Goal: Information Seeking & Learning: Learn about a topic

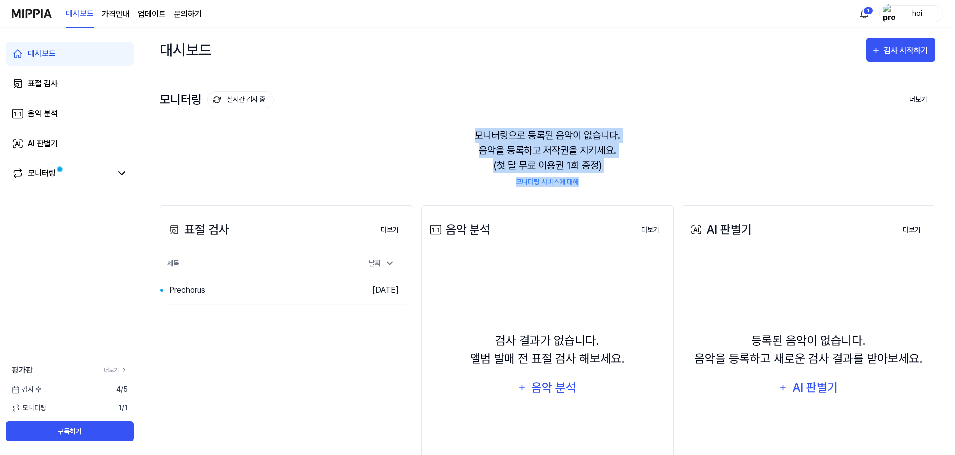
drag, startPoint x: 366, startPoint y: 108, endPoint x: 643, endPoint y: 183, distance: 287.7
click at [643, 183] on div "모니터링 실시간 검사 중 더보기 모니터링 모니터링으로 등록된 음악이 없습니다. 음악을 등록하고 저작권을 지키세요. (첫 달 무료 이용권 1회 …" at bounding box center [547, 128] width 775 height 113
click at [382, 144] on div "모니터링으로 등록된 음악이 없습니다. 음악을 등록하고 저작권을 지키세요. (첫 달 무료 이용권 1회 증정) 모니터링 서비스에 대해" at bounding box center [547, 157] width 775 height 83
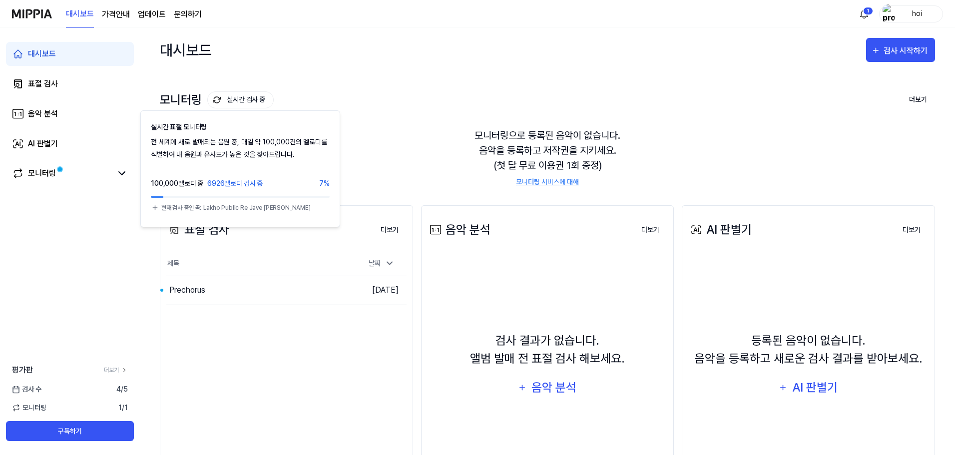
click at [293, 100] on div "모니터링 실시간 검사 중 실시간 표절 모니터링 전 세계에 새로 발매되는 음원 중, 매일 약 100,000건의 멜로디를 식별하여 내 음원과 유사…" at bounding box center [547, 100] width 775 height 16
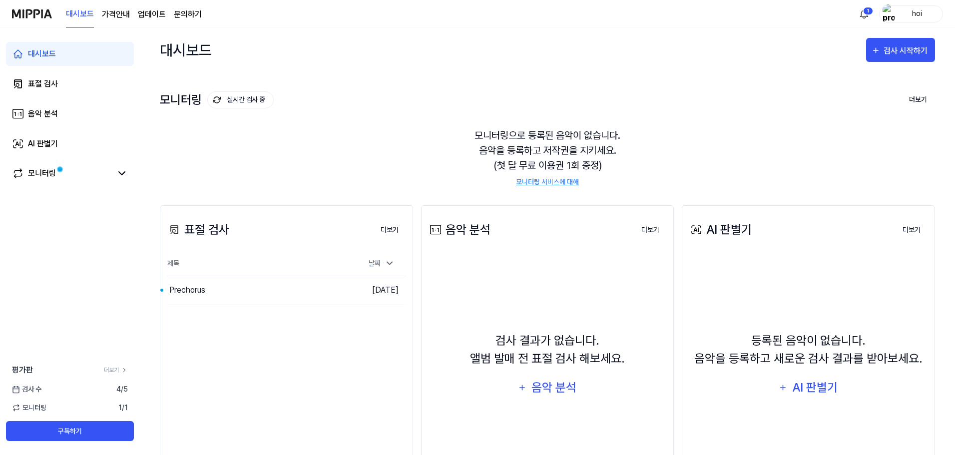
click at [237, 97] on button "실시간 검사 중" at bounding box center [240, 99] width 66 height 17
click at [188, 101] on div "모니터링 실시간 검사 중" at bounding box center [217, 99] width 114 height 17
drag, startPoint x: 242, startPoint y: 180, endPoint x: 239, endPoint y: 252, distance: 72.0
click at [242, 180] on div "모니터링으로 등록된 음악이 없습니다. 음악을 등록하고 저작권을 지키세요. (첫 달 무료 이용권 1회 증정) 모니터링 서비스에 대해" at bounding box center [547, 157] width 775 height 83
click at [283, 303] on div "Prechorus" at bounding box center [235, 290] width 139 height 28
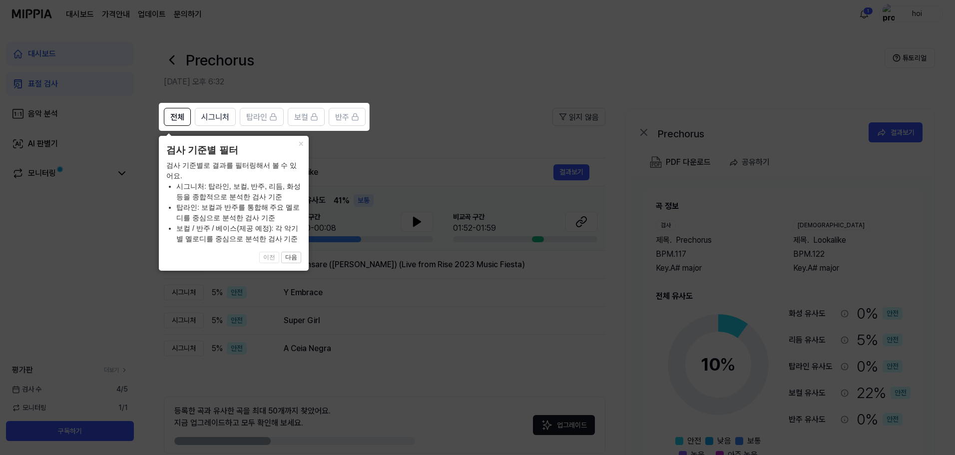
click at [291, 276] on icon at bounding box center [479, 227] width 959 height 455
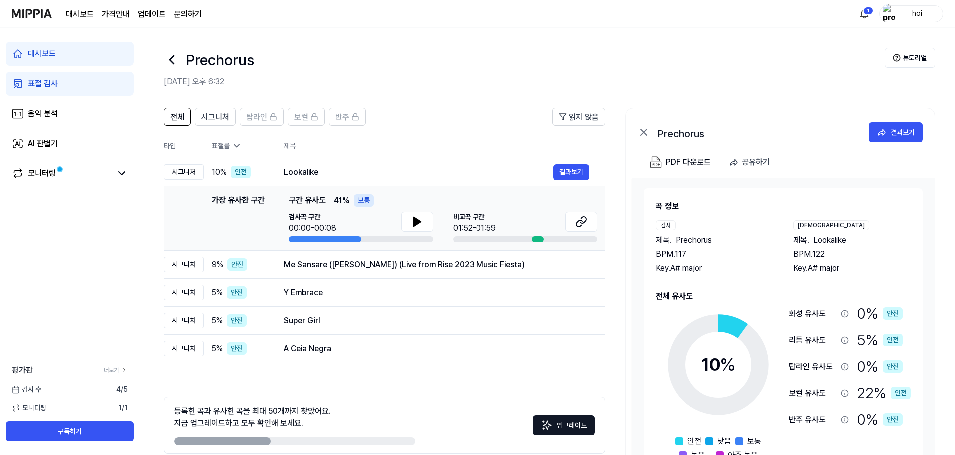
scroll to position [17, 0]
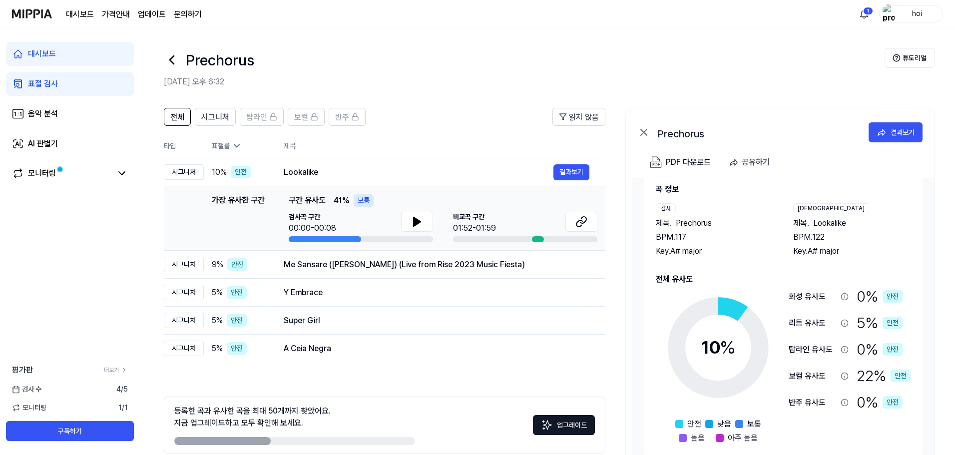
drag, startPoint x: 209, startPoint y: 200, endPoint x: 469, endPoint y: 239, distance: 262.1
click at [424, 234] on div "가장 유사한 구간 가장 유사한 구간 구간 유사도 41 % 보통 검사곡 구간 00:00-00:08 [GEOGRAPHIC_DATA] 구간 01:5…" at bounding box center [385, 218] width 426 height 48
click at [363, 348] on div "A Ceia Negra" at bounding box center [419, 349] width 270 height 12
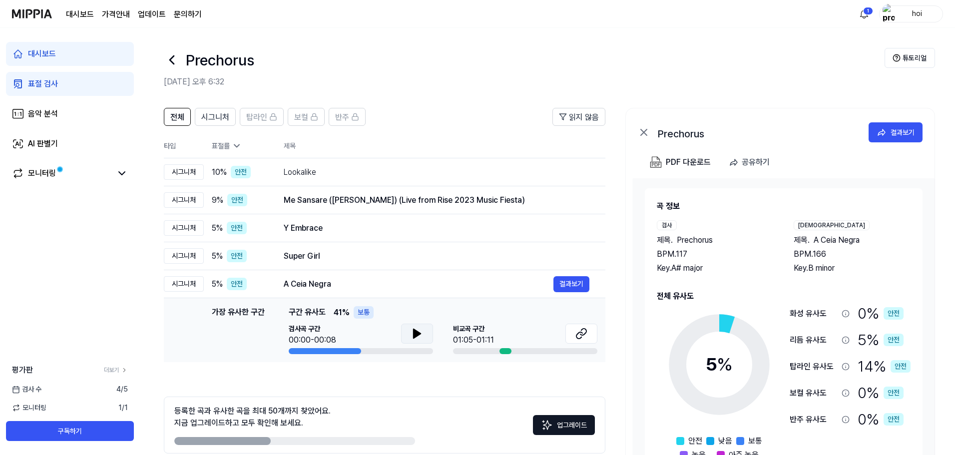
click at [414, 333] on icon at bounding box center [417, 333] width 7 height 9
click at [365, 287] on div "A Ceia Negra" at bounding box center [419, 284] width 270 height 12
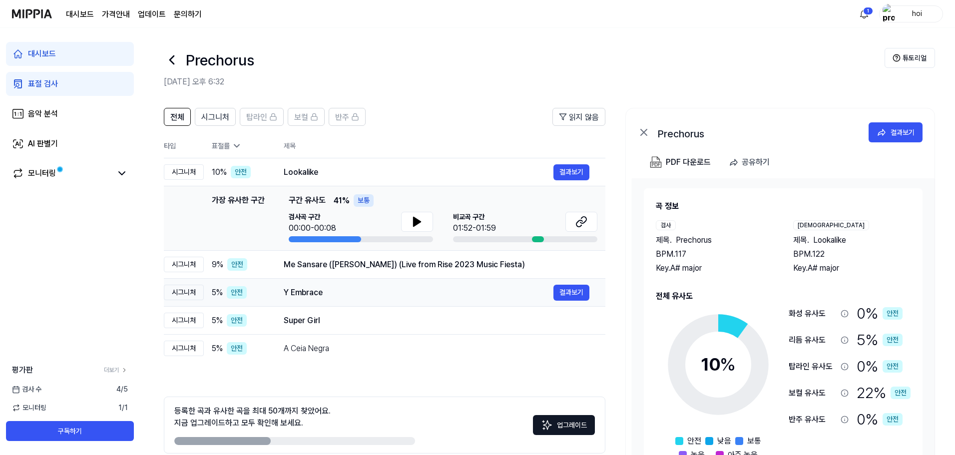
click at [358, 297] on div "Y Embrace" at bounding box center [419, 293] width 270 height 12
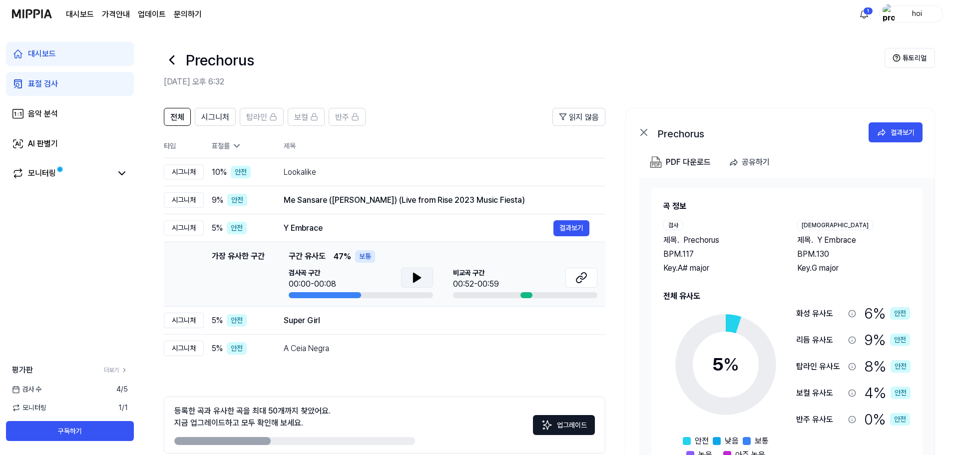
click at [416, 279] on icon at bounding box center [417, 277] width 7 height 9
click at [416, 279] on icon at bounding box center [415, 278] width 2 height 8
click at [536, 282] on div "[GEOGRAPHIC_DATA] 구간 00:52-00:59" at bounding box center [525, 279] width 144 height 22
click at [581, 279] on icon at bounding box center [583, 276] width 6 height 6
click at [451, 321] on div "Super Girl" at bounding box center [419, 321] width 270 height 12
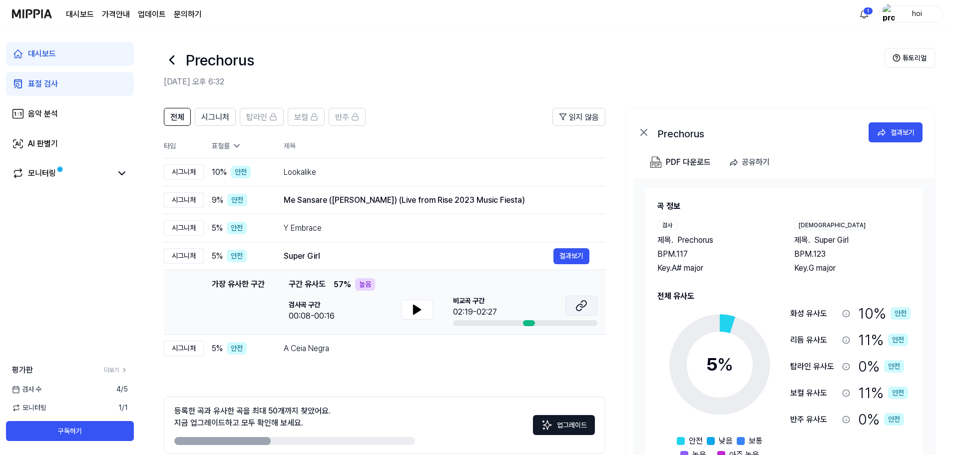
click at [582, 304] on icon at bounding box center [581, 306] width 12 height 12
click at [431, 357] on td "A Ceia Negra 결과보기" at bounding box center [437, 349] width 338 height 28
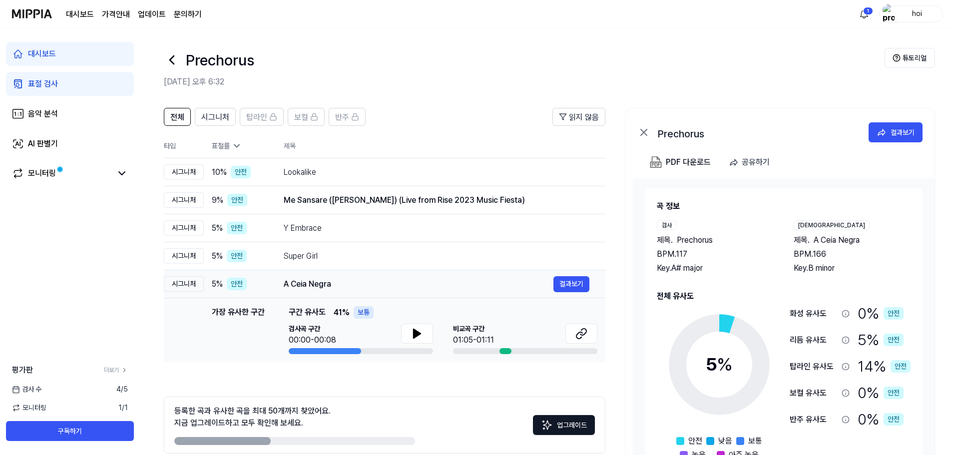
click at [447, 281] on div "A Ceia Negra" at bounding box center [419, 284] width 270 height 12
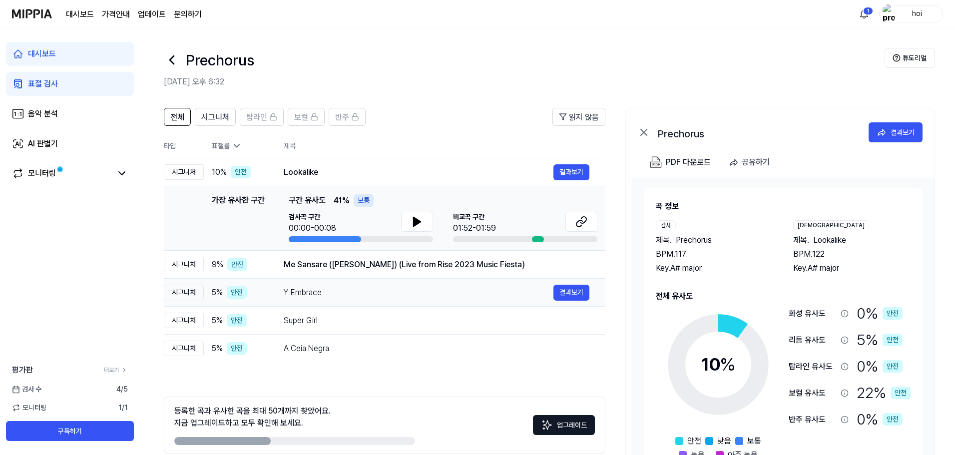
click at [436, 286] on div "Y Embrace 결과보기" at bounding box center [437, 293] width 306 height 16
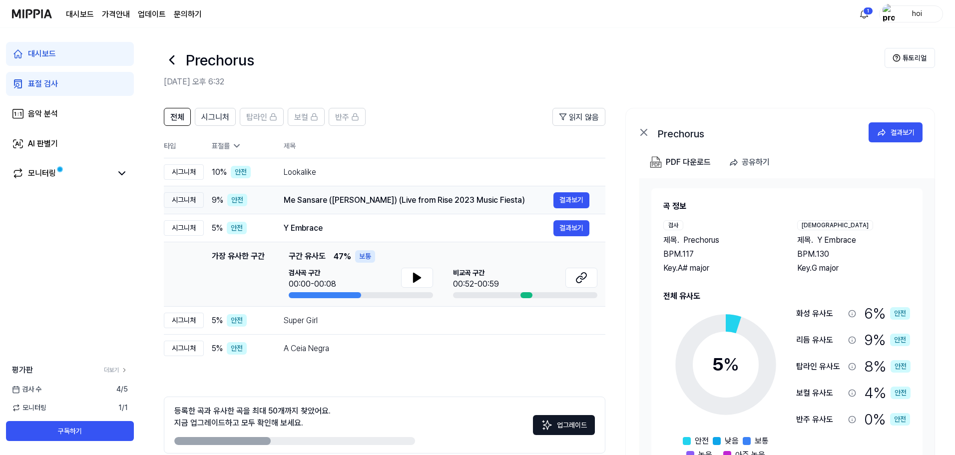
click at [375, 198] on div "Me Sansare ([PERSON_NAME]) (Live from Rise 2023 Music Fiesta)" at bounding box center [419, 200] width 270 height 12
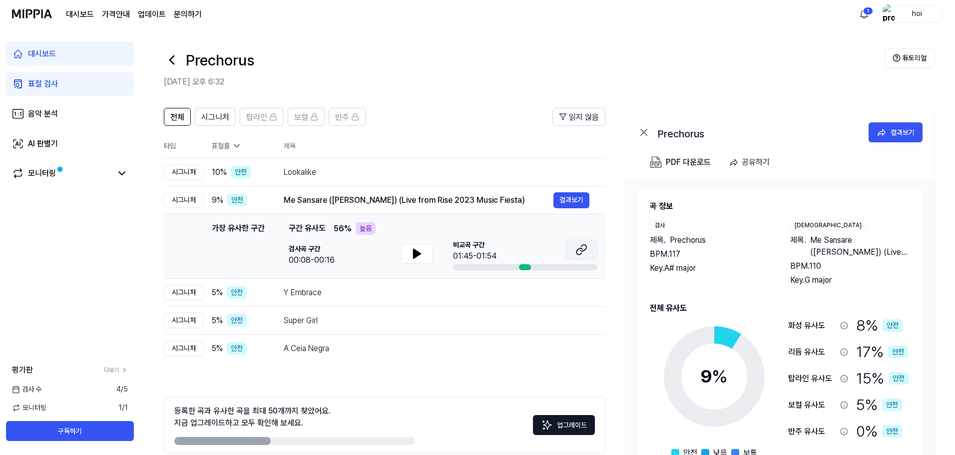
click at [589, 250] on button at bounding box center [581, 250] width 32 height 20
click at [437, 343] on div "A Ceia Negra" at bounding box center [419, 349] width 270 height 12
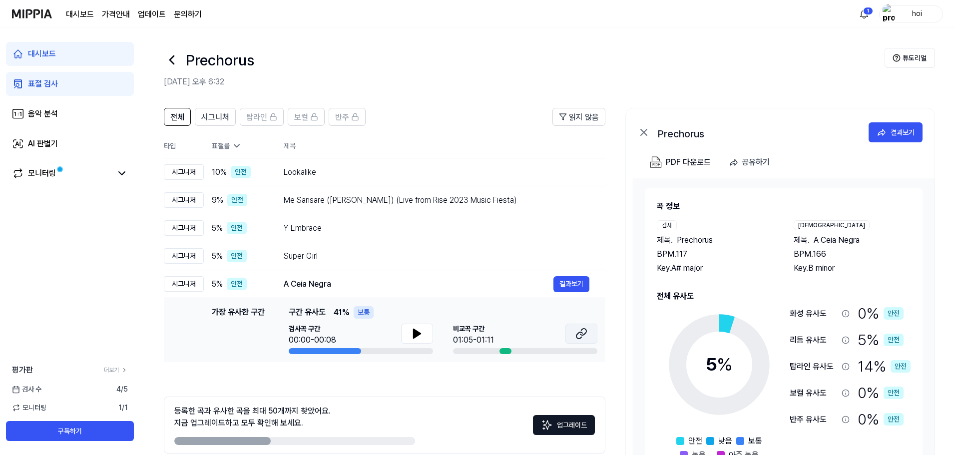
click at [587, 333] on icon at bounding box center [581, 334] width 12 height 12
click at [423, 230] on div "Y Embrace" at bounding box center [419, 228] width 270 height 12
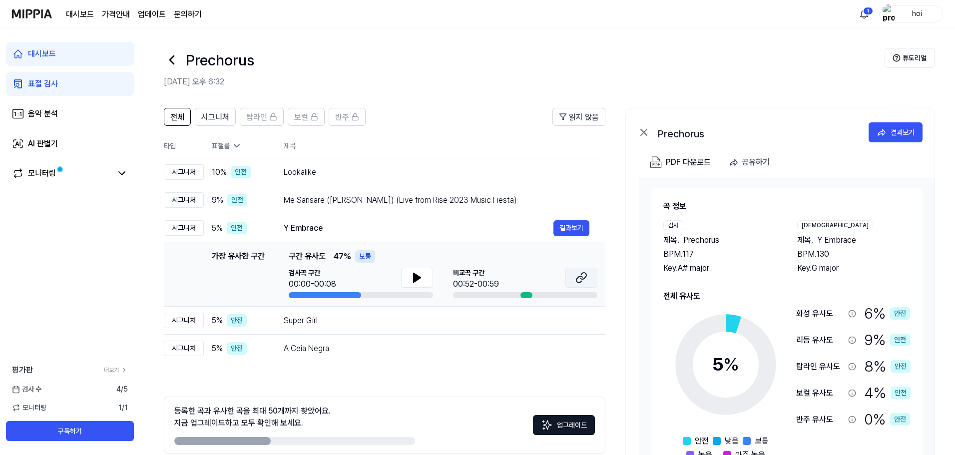
click at [583, 276] on icon at bounding box center [581, 278] width 12 height 12
click at [424, 200] on div "Me Sansare ([PERSON_NAME]) (Live from Rise 2023 Music Fiesta)" at bounding box center [419, 200] width 270 height 12
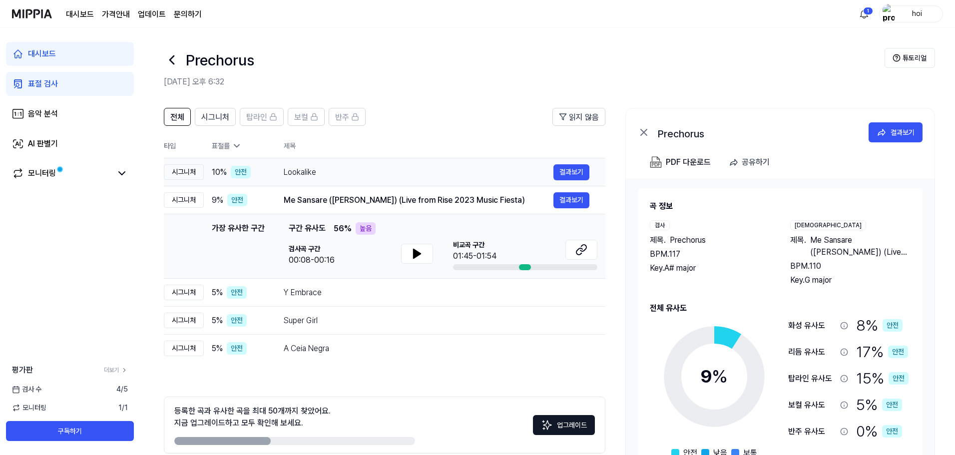
click at [416, 178] on div "Lookalike" at bounding box center [419, 172] width 270 height 12
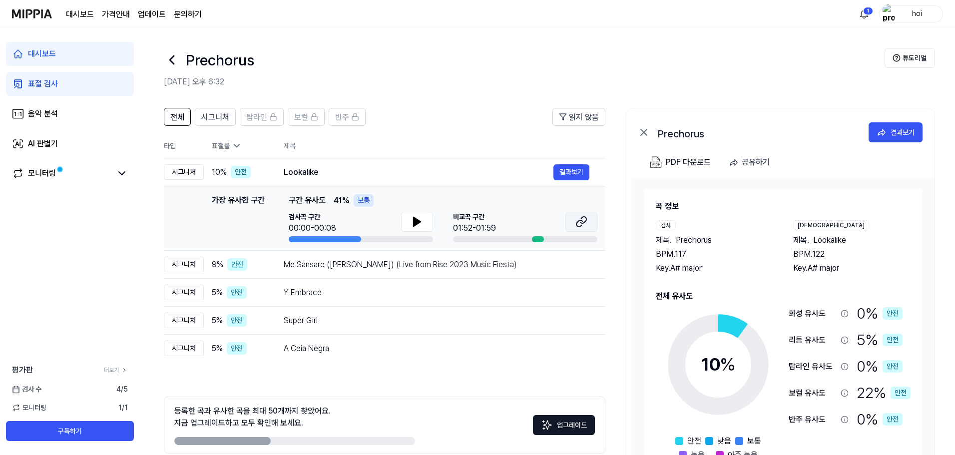
click at [587, 214] on button at bounding box center [581, 222] width 32 height 20
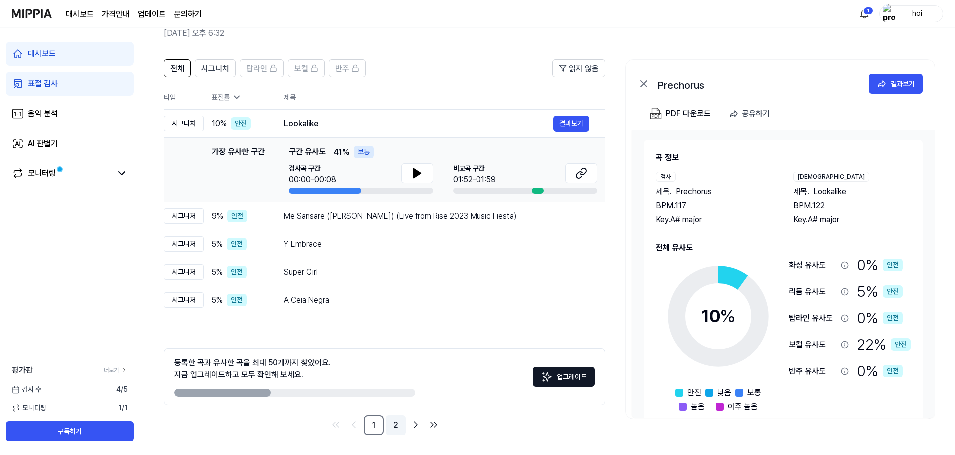
click at [398, 428] on link "2" at bounding box center [396, 425] width 20 height 20
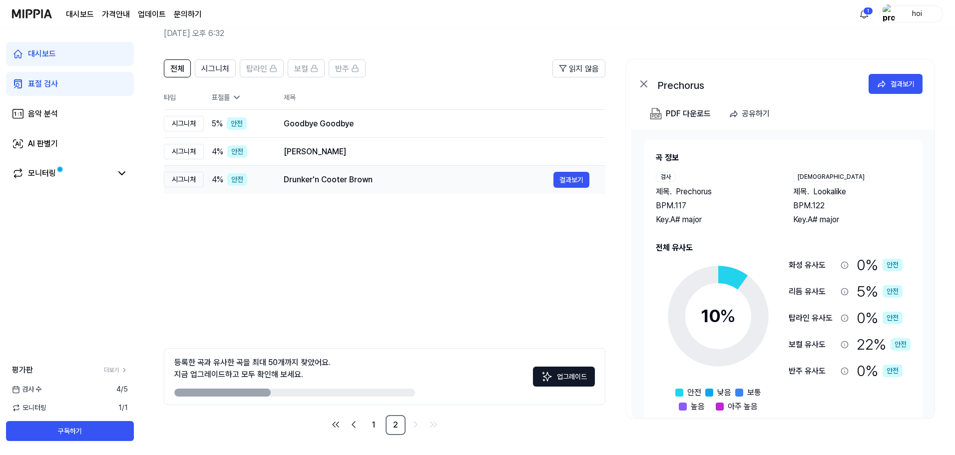
click at [398, 186] on div "Drunker'n Cooter Brown 결과보기" at bounding box center [437, 180] width 306 height 16
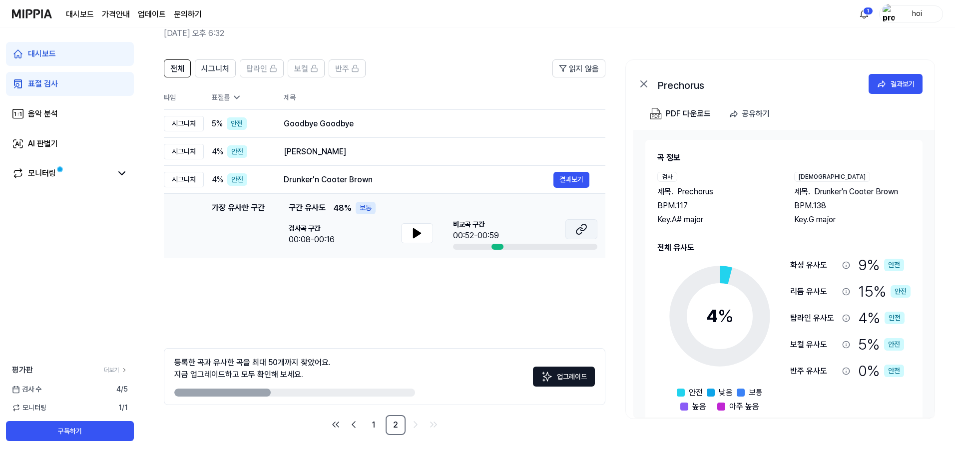
click at [584, 239] on button at bounding box center [581, 229] width 32 height 20
click at [432, 148] on div "[PERSON_NAME]" at bounding box center [419, 152] width 270 height 12
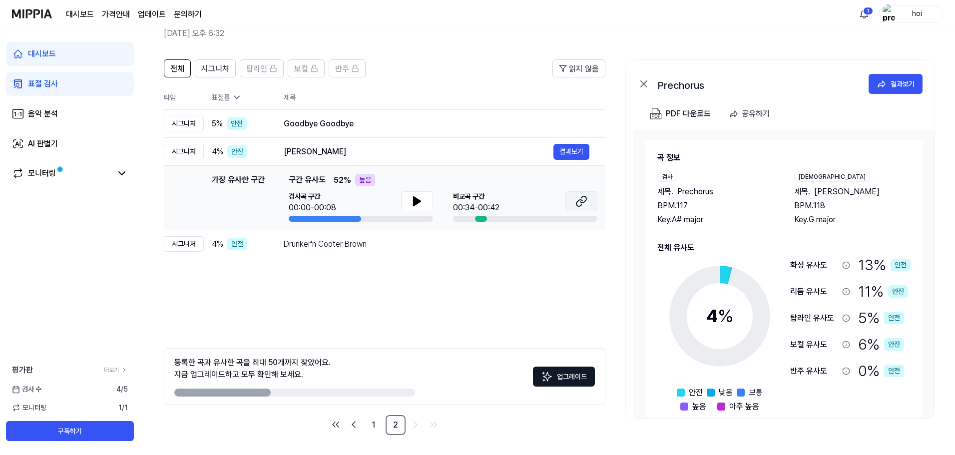
click at [577, 197] on icon at bounding box center [581, 201] width 12 height 12
click at [402, 122] on div "Goodbye Goodbye" at bounding box center [419, 124] width 270 height 12
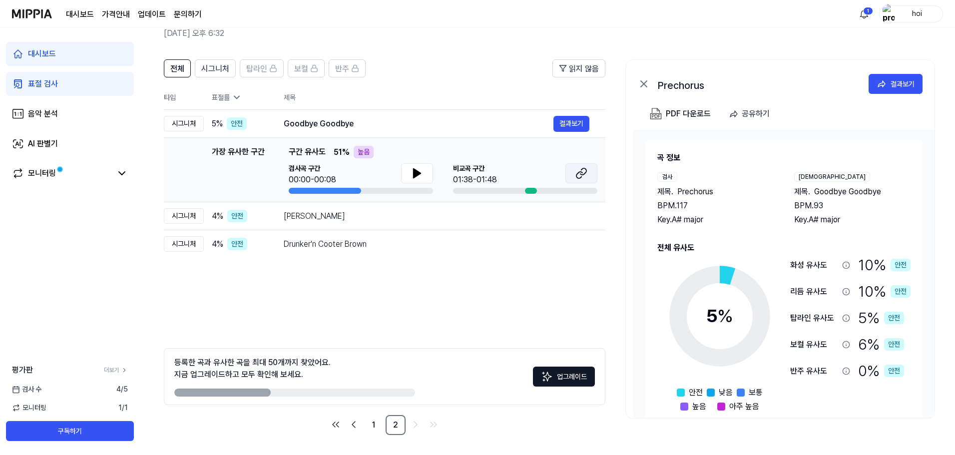
click at [569, 168] on button at bounding box center [581, 173] width 32 height 20
click at [221, 70] on span "시그니처" at bounding box center [215, 69] width 28 height 12
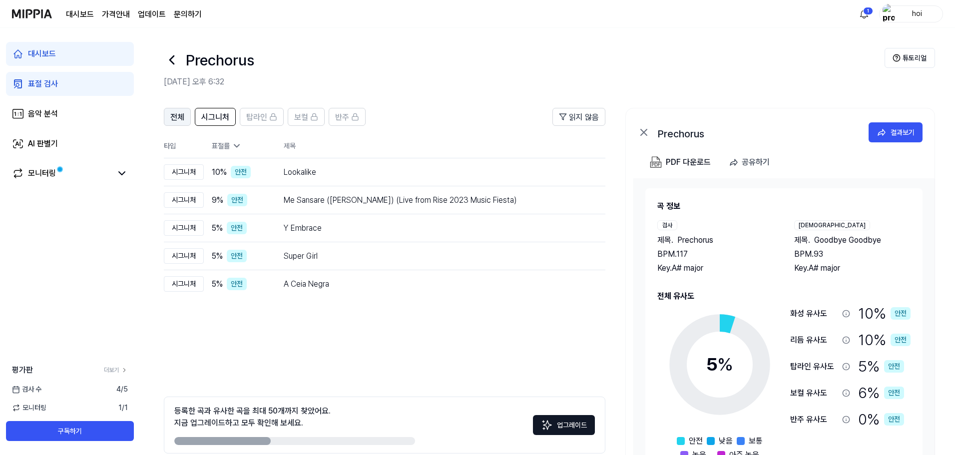
click at [185, 119] on button "전체" at bounding box center [177, 117] width 27 height 18
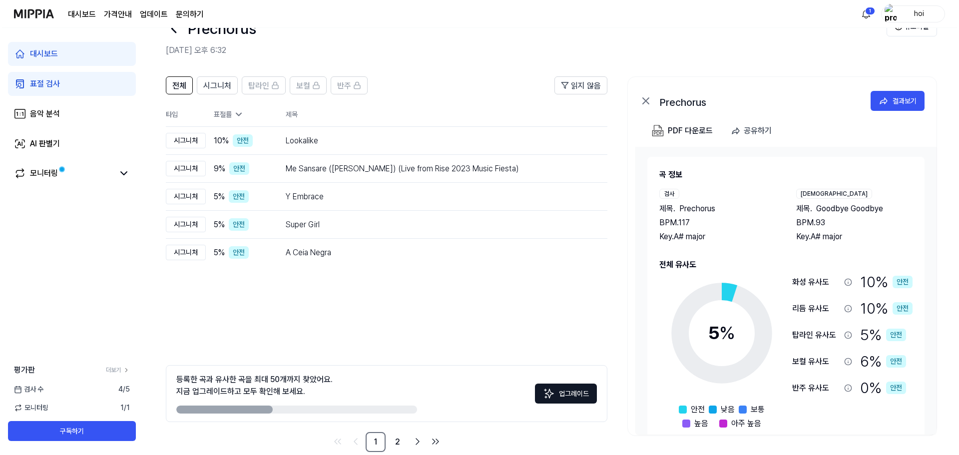
scroll to position [48, 0]
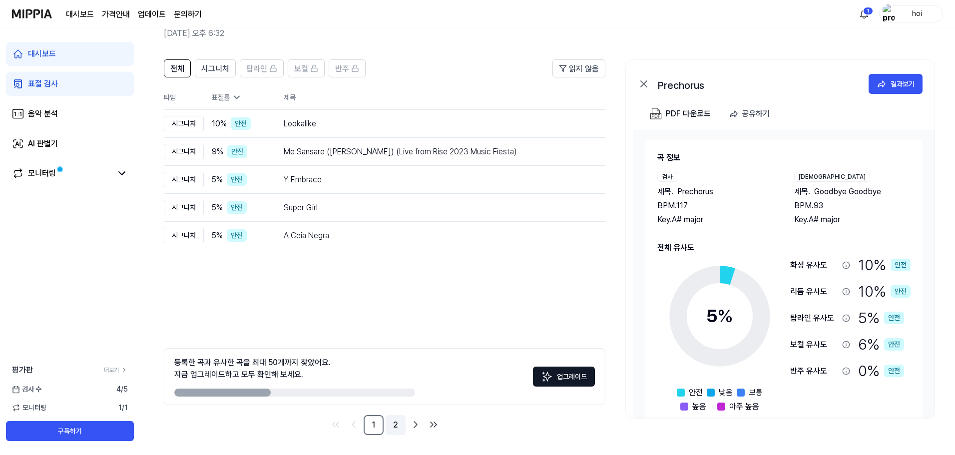
click at [395, 415] on link "2" at bounding box center [396, 425] width 20 height 20
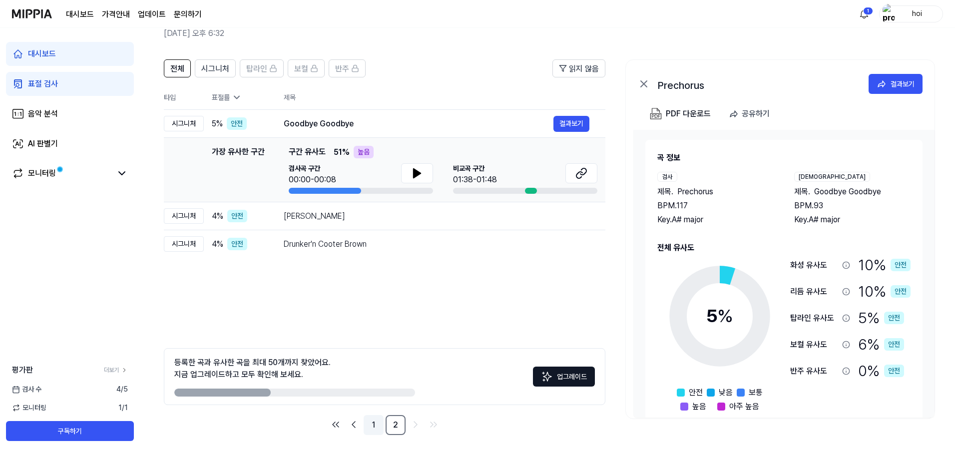
click at [381, 428] on link "1" at bounding box center [374, 425] width 20 height 20
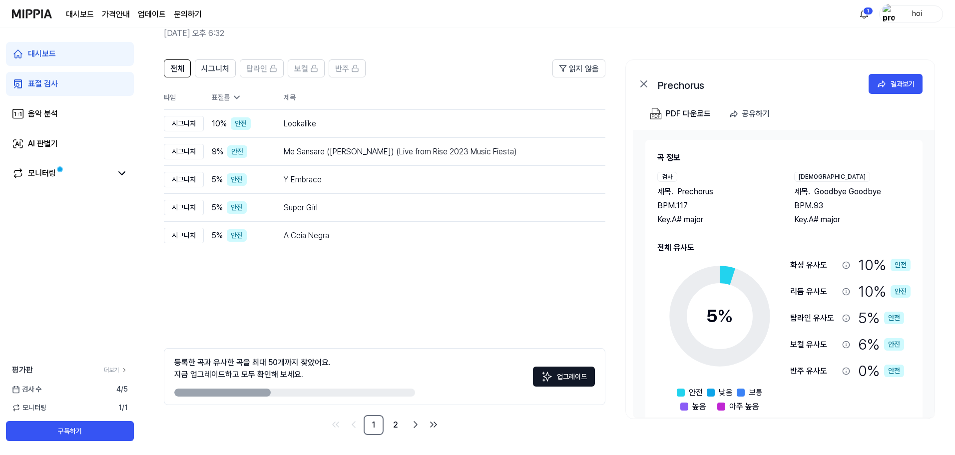
drag, startPoint x: 253, startPoint y: 73, endPoint x: 459, endPoint y: 25, distance: 211.3
click at [458, 13] on div "대시보드 가격안내 업데이트 문의하기 1 hoi 대시보드 표절 검사 음악 분석 AI 판별기 모니터링 평가판 더보기 검사 [DATE] 모니터링 1…" at bounding box center [477, 179] width 955 height 455
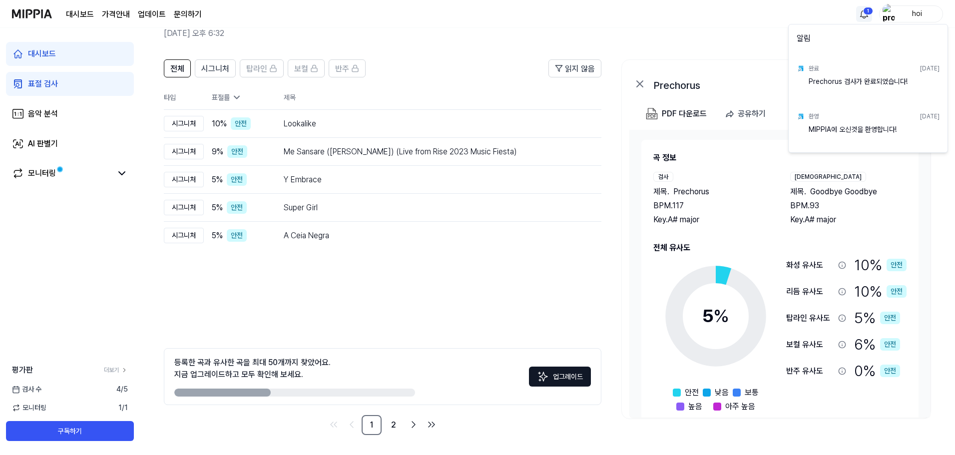
click at [865, 10] on html "대시보드 가격안내 업데이트 문의하기 1 hoi 대시보드 표절 검사 음악 분석 AI 판별기 모니터링 평가판 더보기 검사 [DATE] 모니터링 1…" at bounding box center [477, 179] width 955 height 455
